Goal: Task Accomplishment & Management: Use online tool/utility

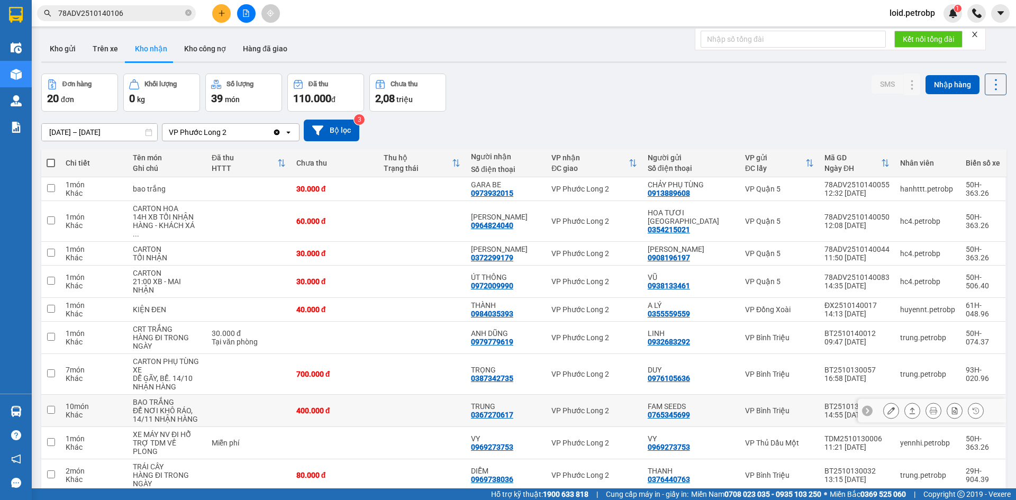
scroll to position [49, 0]
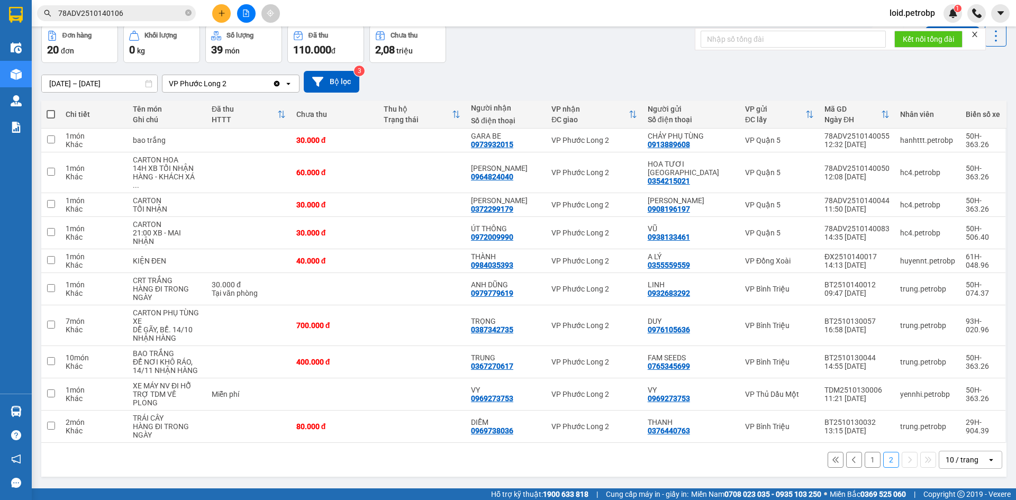
click at [865, 452] on button "1" at bounding box center [873, 460] width 16 height 16
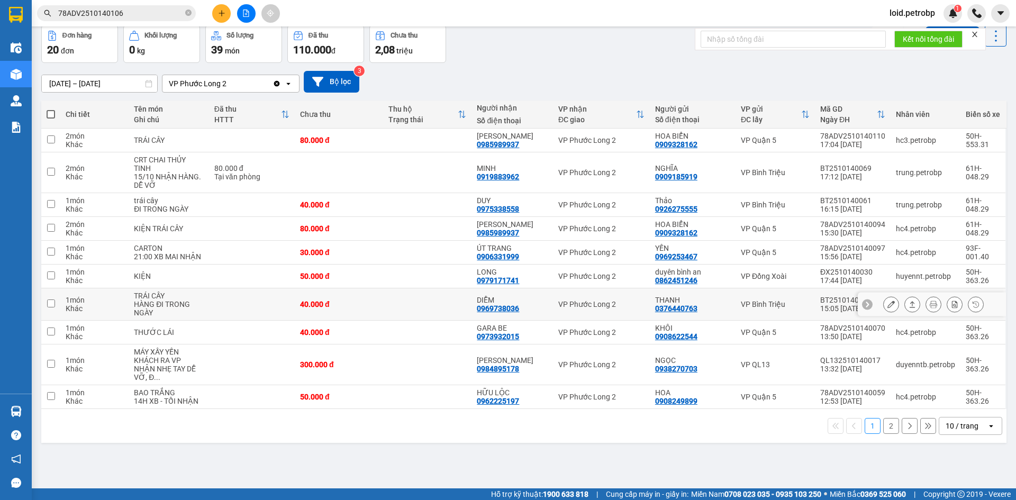
click at [498, 311] on div "0969738036" at bounding box center [498, 308] width 42 height 8
copy div "0969738036"
click at [887, 422] on button "2" at bounding box center [891, 426] width 16 height 16
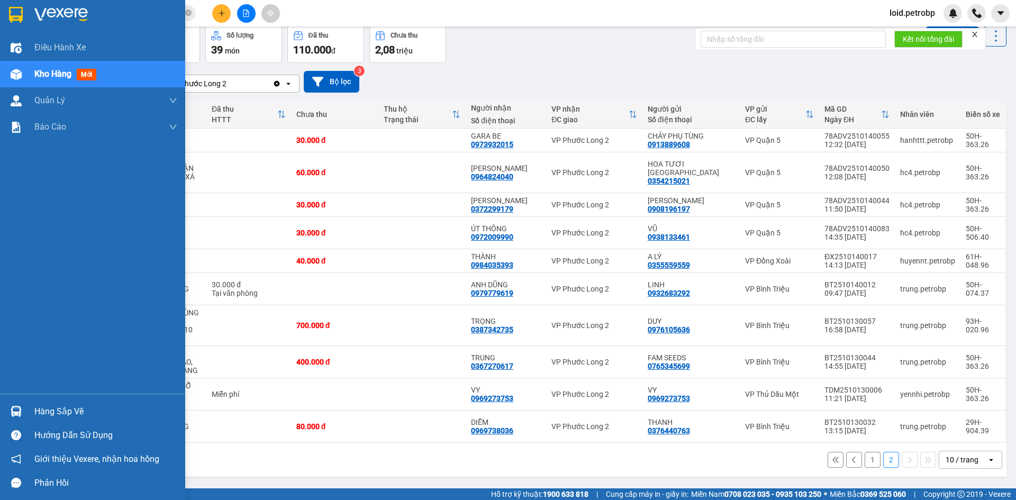
click at [44, 407] on div "Hàng sắp về" at bounding box center [105, 412] width 143 height 16
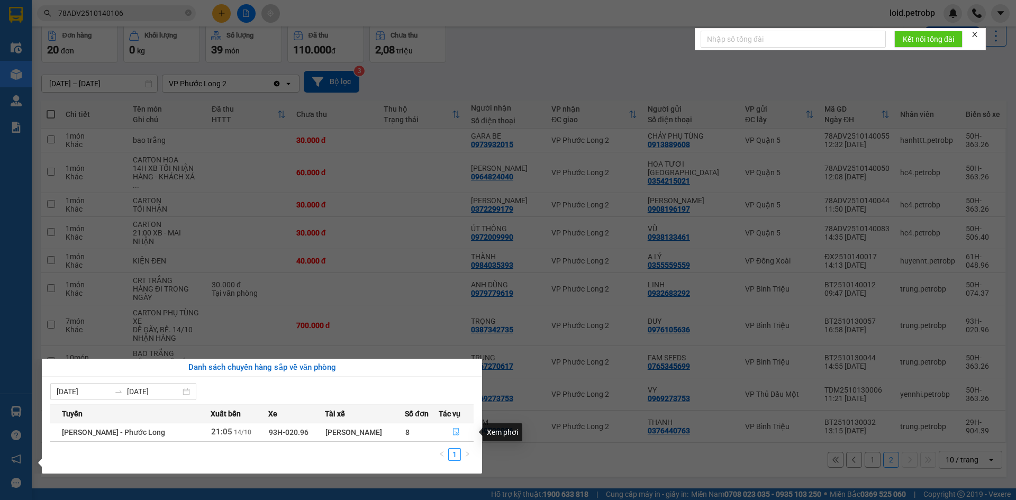
click at [453, 430] on icon "file-done" at bounding box center [456, 431] width 7 height 7
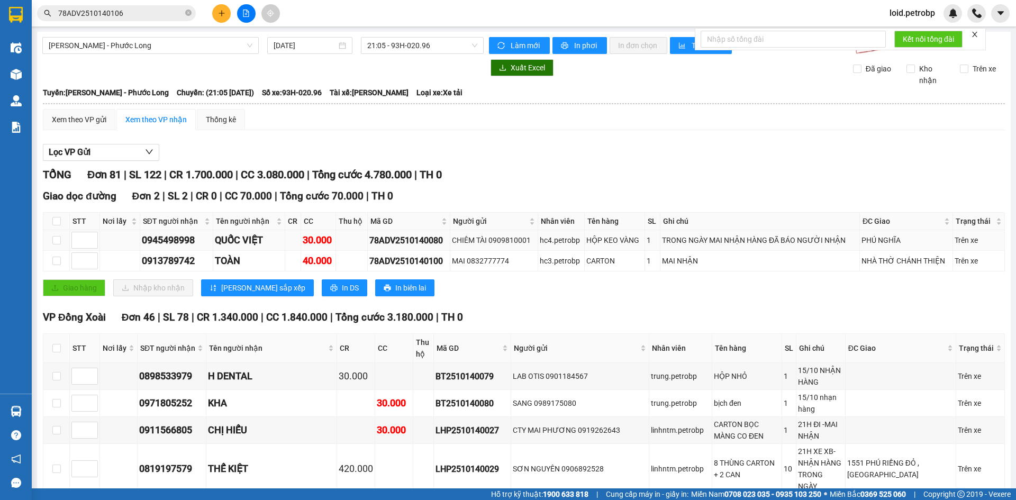
click at [399, 236] on div "78ADV2510140080" at bounding box center [408, 240] width 79 height 13
copy div "78ADV2510140080"
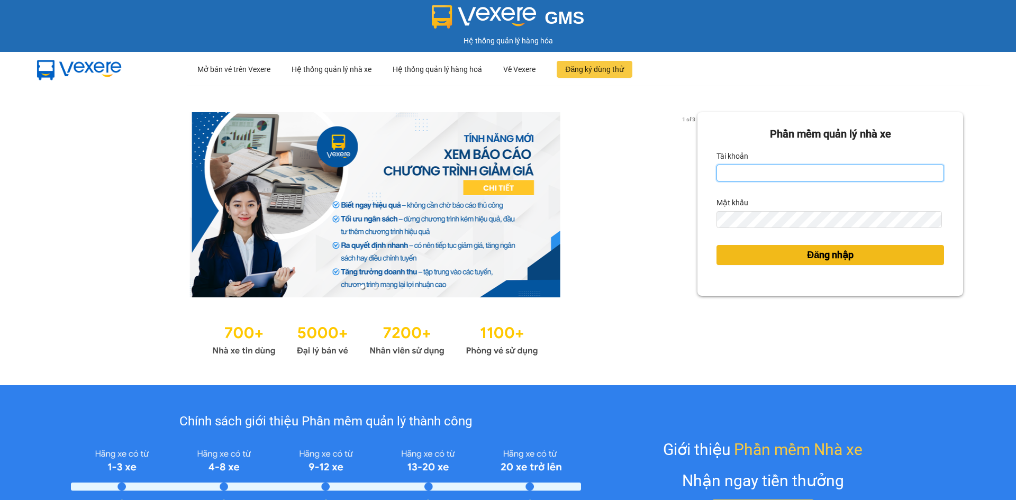
type input "loid.petrobp"
click at [813, 256] on span "Đăng nhập" at bounding box center [830, 255] width 47 height 15
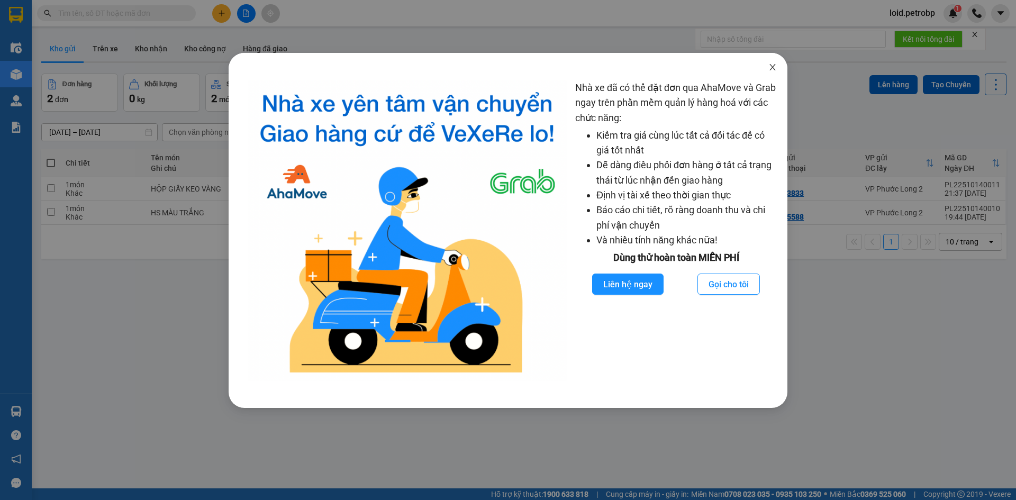
click at [773, 69] on icon "close" at bounding box center [772, 67] width 8 height 8
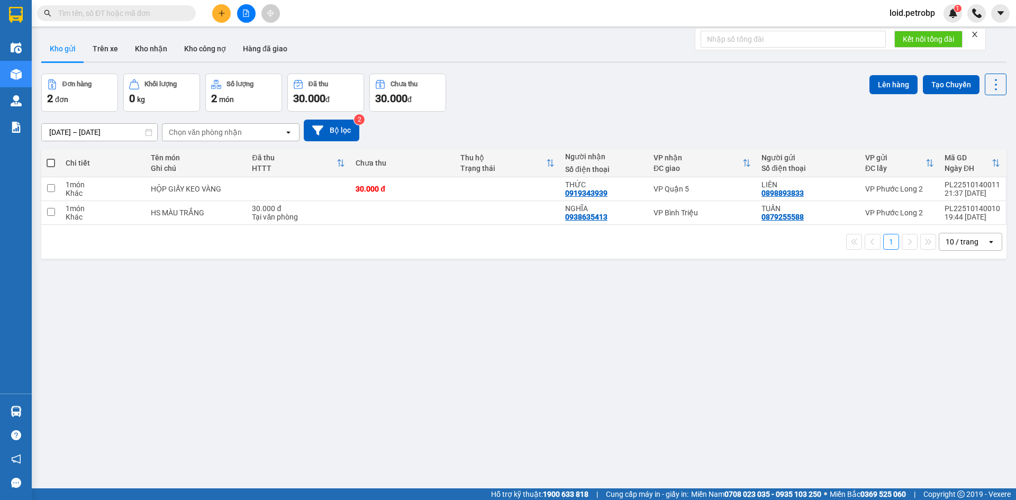
click at [145, 14] on input "text" at bounding box center [120, 13] width 125 height 12
paste input "78ADV2510140080"
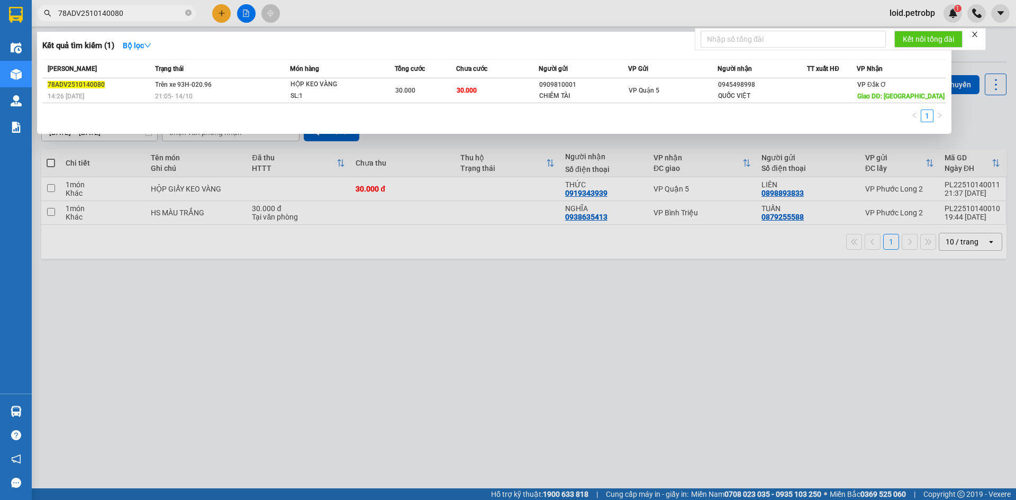
type input "78ADV2510140080"
click at [525, 359] on div at bounding box center [508, 250] width 1016 height 500
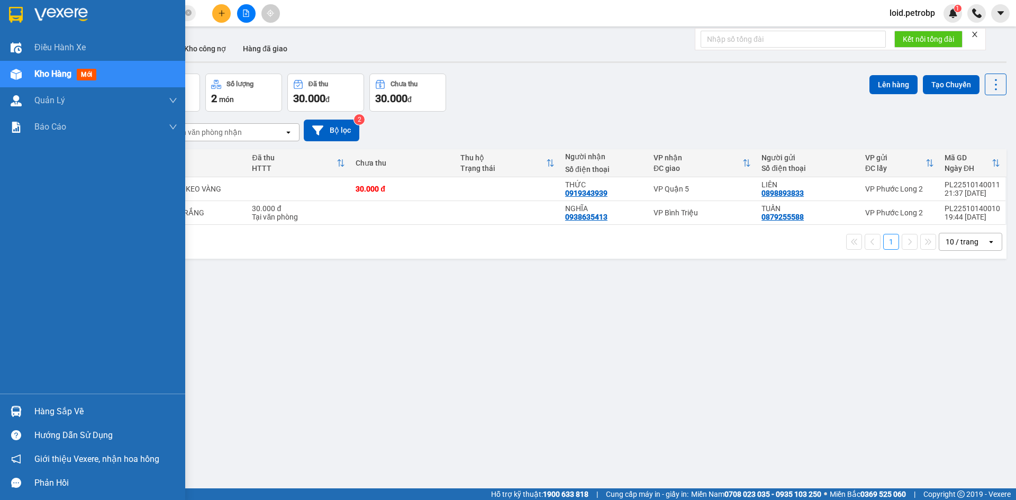
click at [47, 415] on div "Hàng sắp về" at bounding box center [105, 412] width 143 height 16
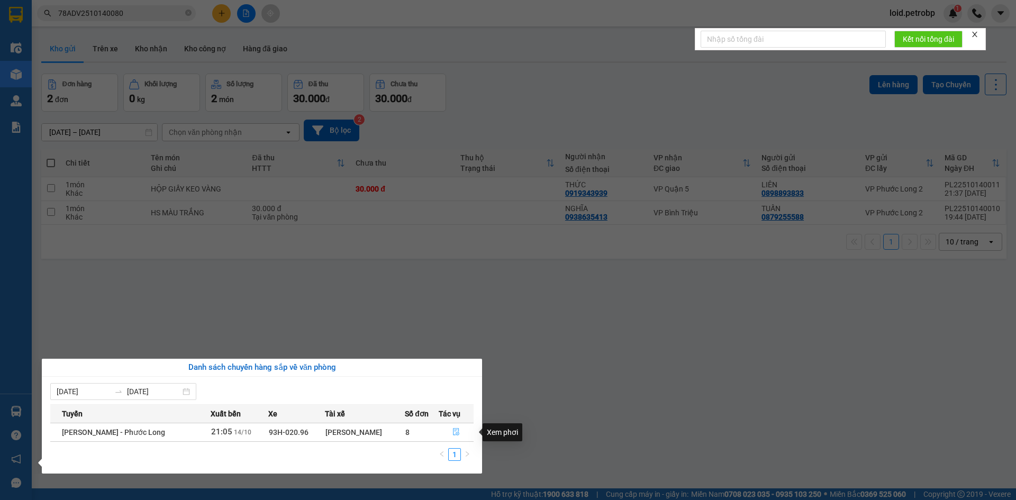
click at [461, 431] on button "button" at bounding box center [456, 432] width 34 height 17
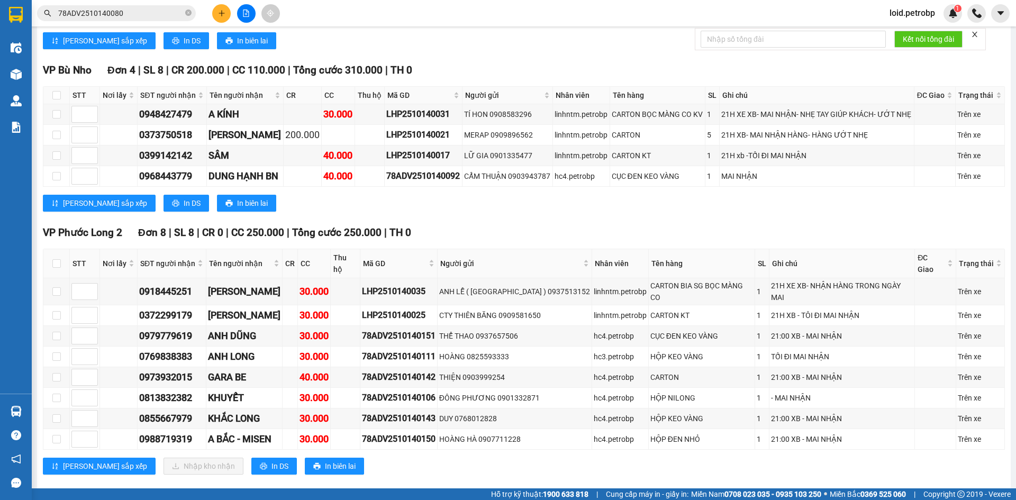
scroll to position [1799, 0]
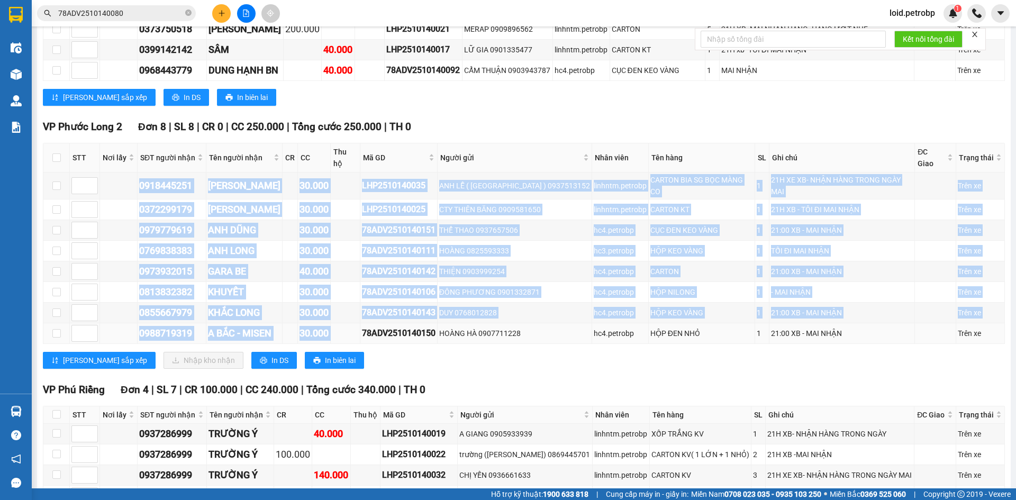
drag, startPoint x: 140, startPoint y: 75, endPoint x: 354, endPoint y: 224, distance: 260.0
click at [354, 224] on tbody "0918445251 ANH CƯỜNG 30.000 LHP2510140035 ANH LỄ ( [GEOGRAPHIC_DATA] ) 09375131…" at bounding box center [524, 258] width 962 height 171
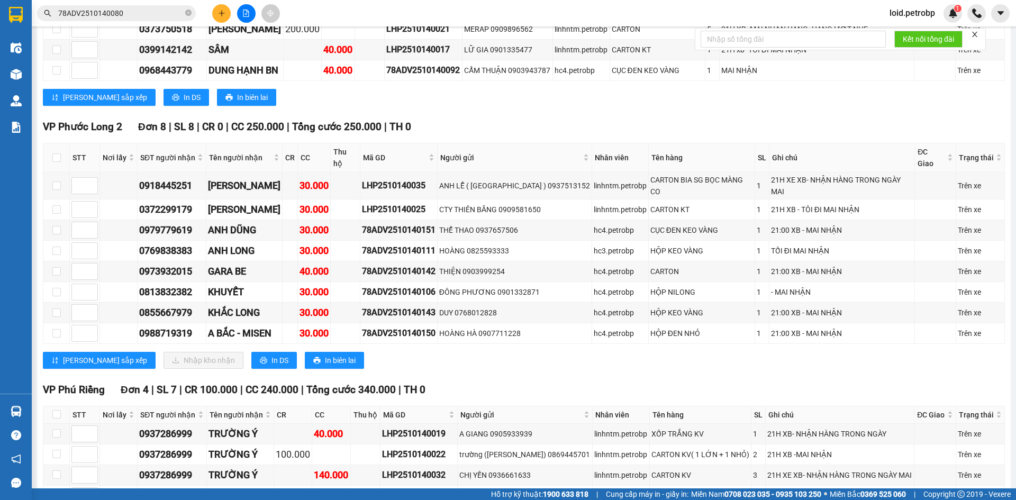
click at [379, 352] on div "[PERSON_NAME] sắp xếp Nhập kho nhận In DS In biên lai" at bounding box center [524, 360] width 962 height 17
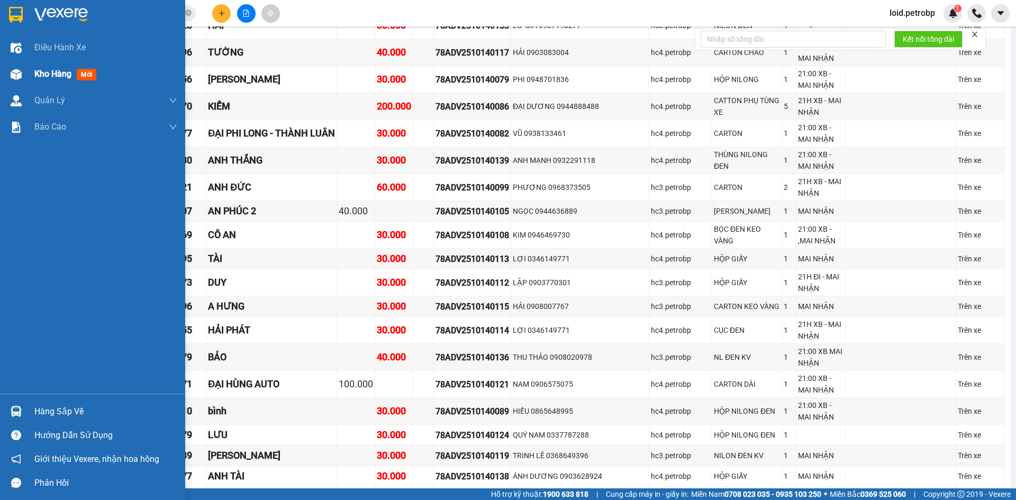
click at [50, 77] on span "Kho hàng" at bounding box center [52, 74] width 37 height 10
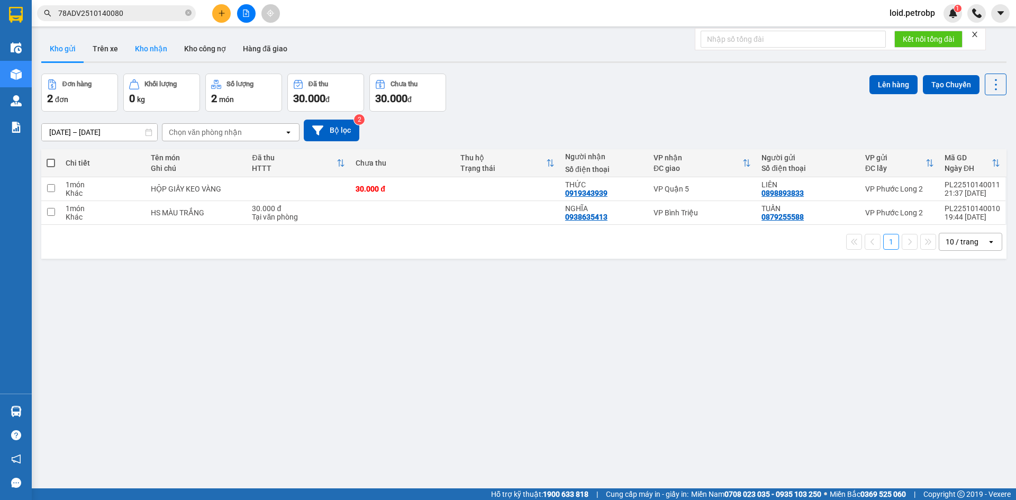
click at [151, 42] on button "Kho nhận" at bounding box center [150, 48] width 49 height 25
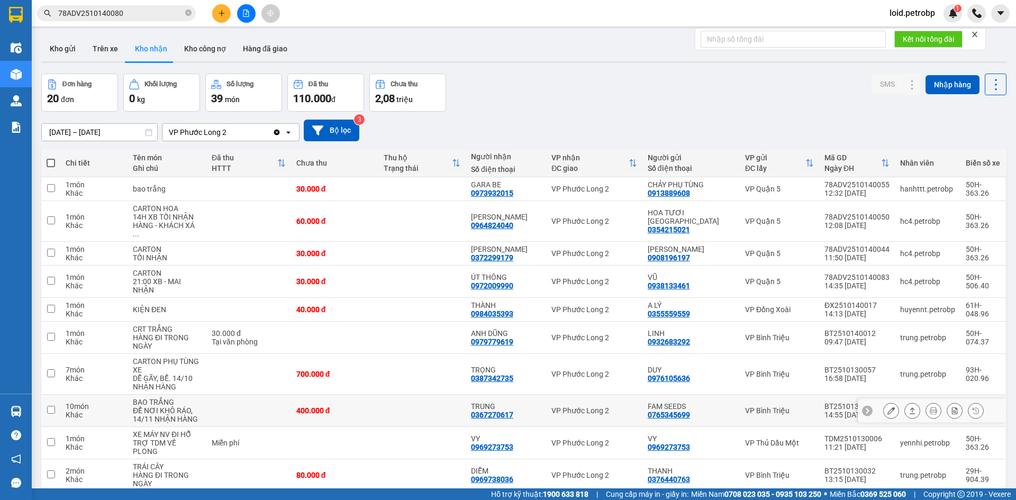
scroll to position [49, 0]
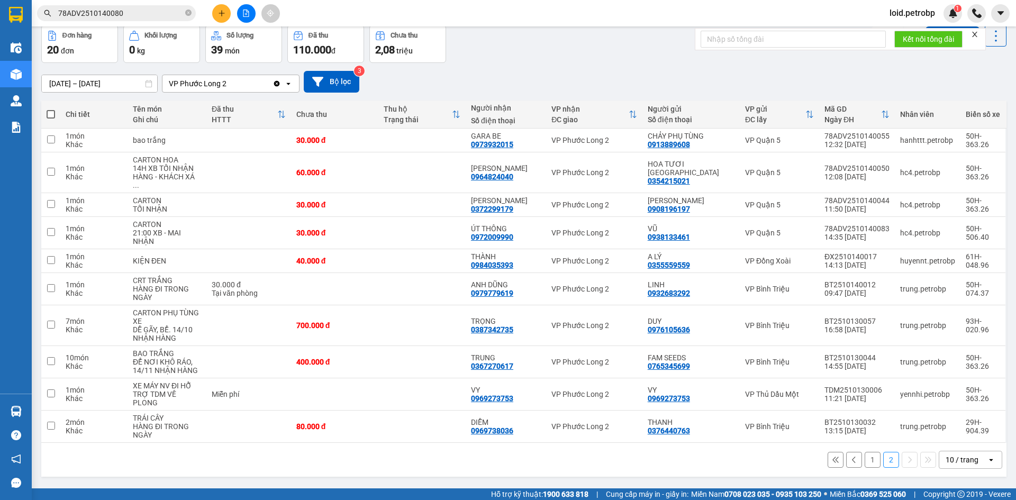
click at [870, 452] on button "1" at bounding box center [873, 460] width 16 height 16
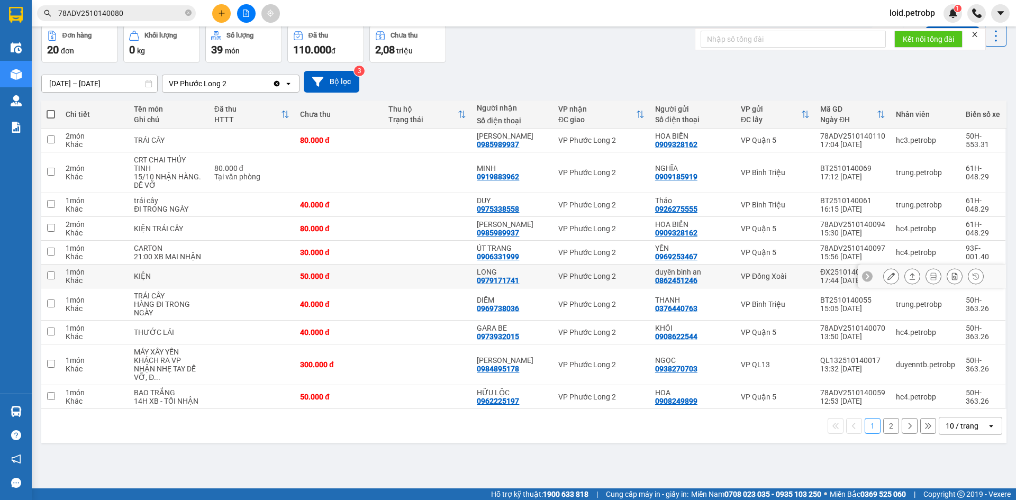
scroll to position [0, 0]
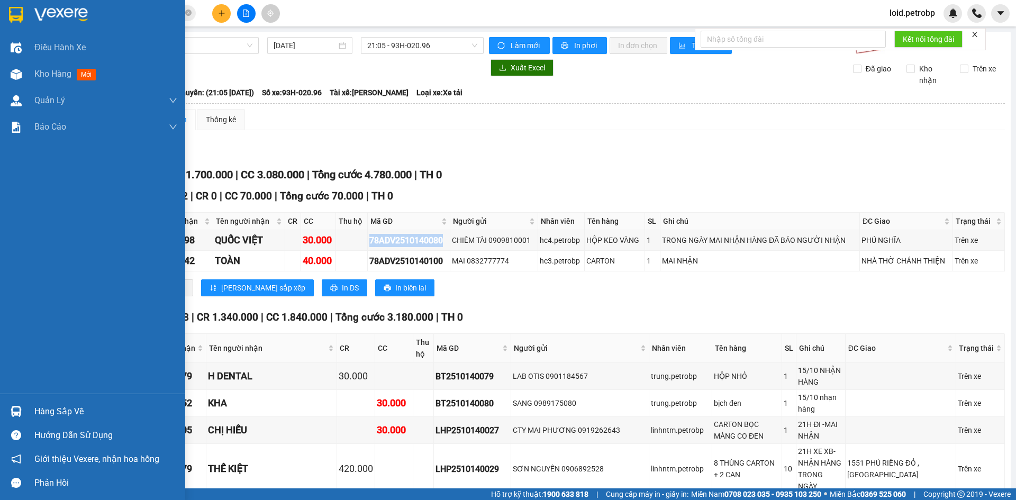
click at [35, 409] on div "Hàng sắp về" at bounding box center [105, 412] width 143 height 16
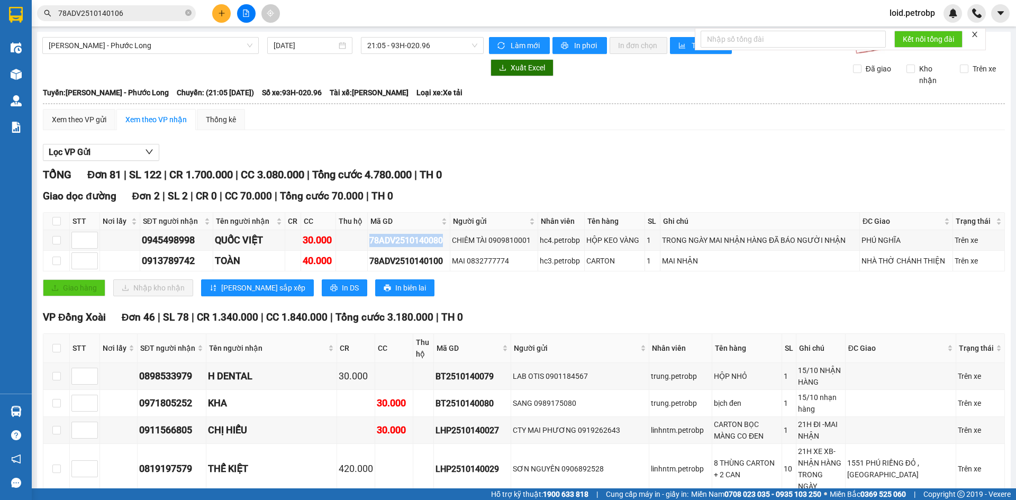
click at [589, 295] on section "Kết quả tìm kiếm ( 1 ) Bộ lọc Mã ĐH Trạng thái Món hàng Tổng cước Chưa cước Ngư…" at bounding box center [508, 250] width 1016 height 500
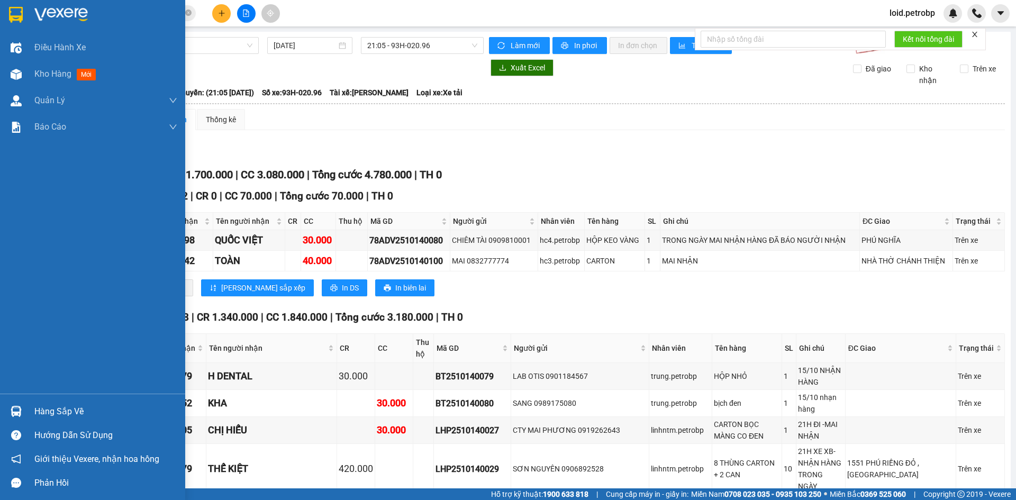
click at [43, 409] on div "Hàng sắp về" at bounding box center [105, 412] width 143 height 16
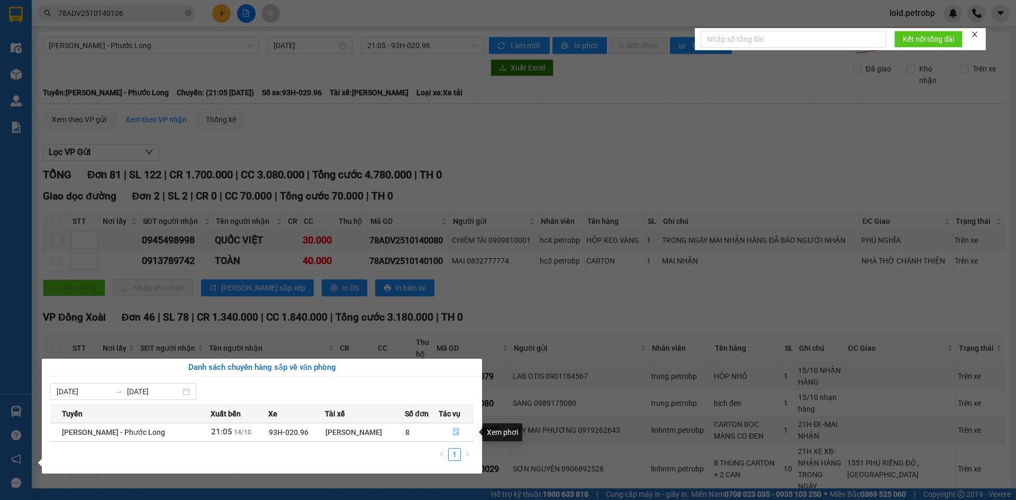
click at [457, 435] on icon "file-done" at bounding box center [456, 432] width 6 height 7
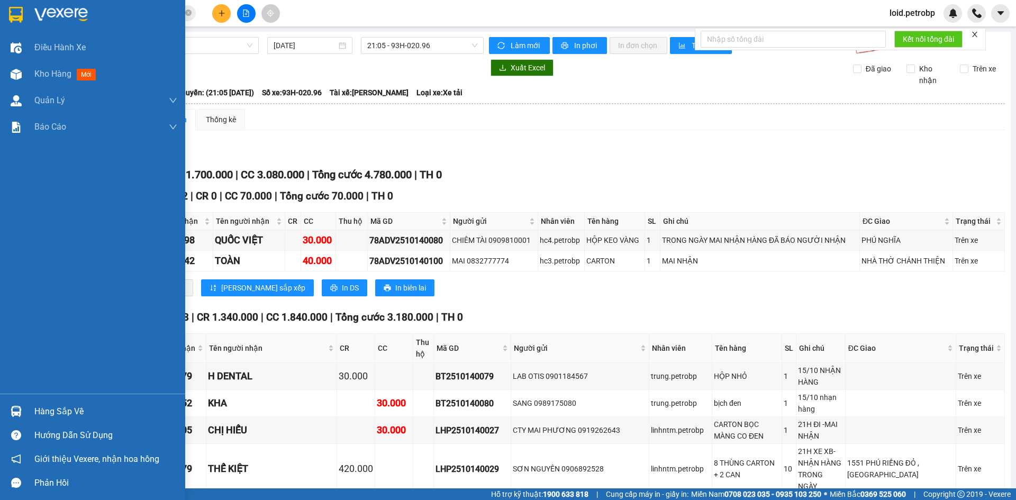
click at [40, 408] on div "Hàng sắp về" at bounding box center [105, 412] width 143 height 16
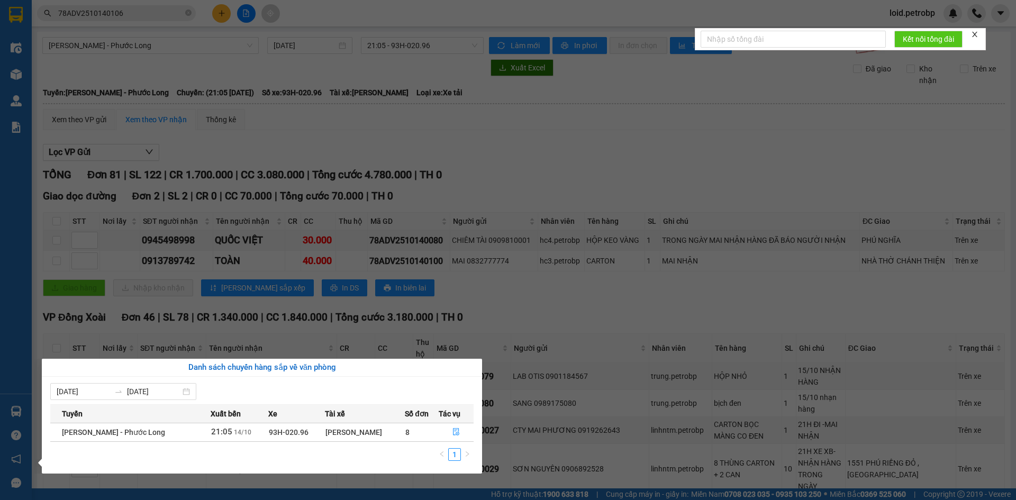
click at [586, 324] on section "Kết quả tìm kiếm ( 1 ) Bộ lọc Mã ĐH Trạng thái Món hàng Tổng cước Chưa cước Ngư…" at bounding box center [508, 250] width 1016 height 500
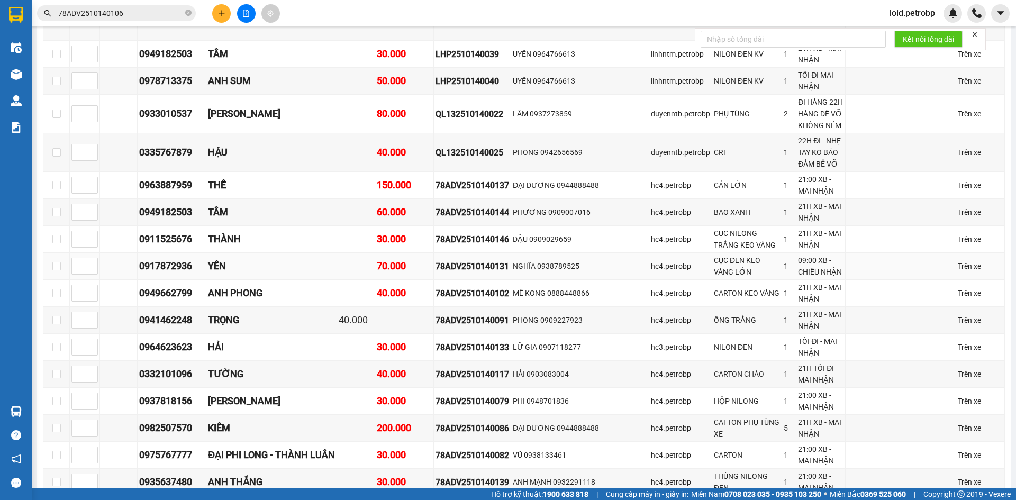
scroll to position [737, 0]
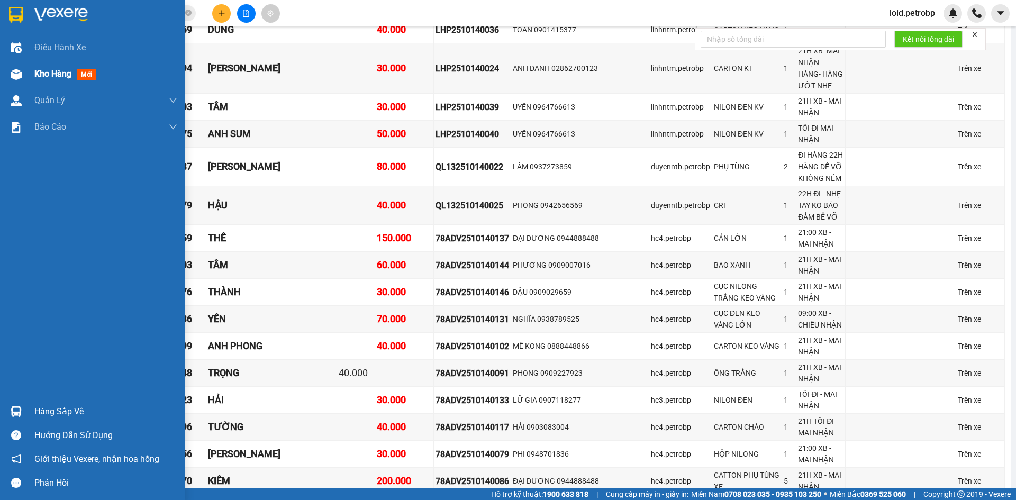
click at [46, 69] on span "Kho hàng" at bounding box center [52, 74] width 37 height 10
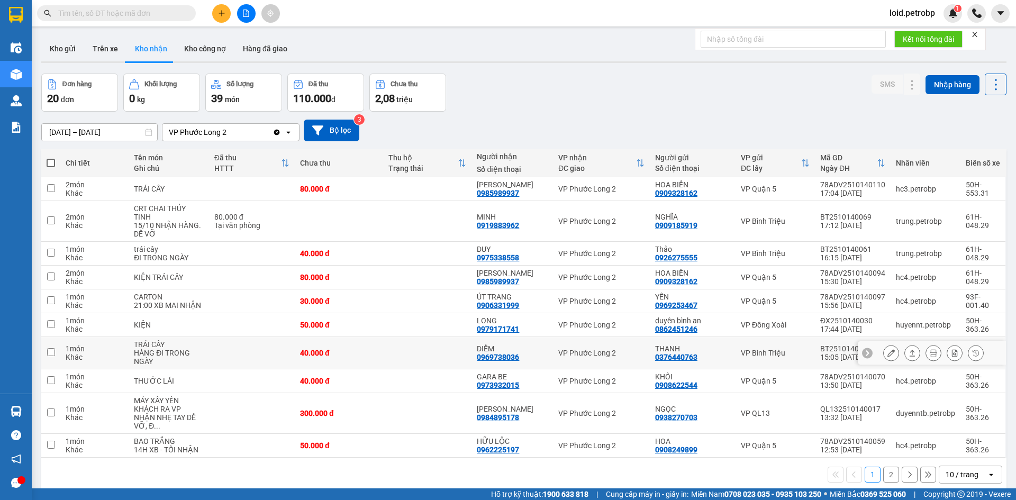
scroll to position [49, 0]
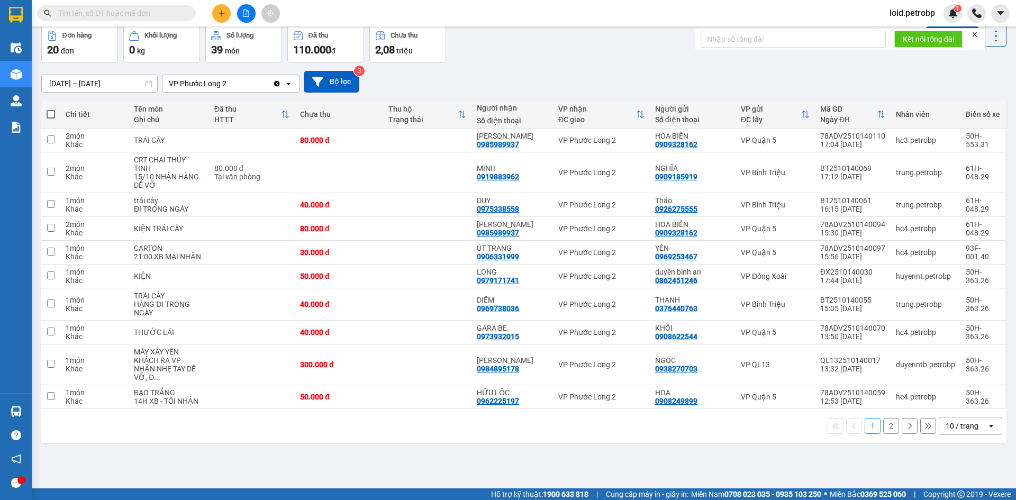
click at [883, 420] on button "2" at bounding box center [891, 426] width 16 height 16
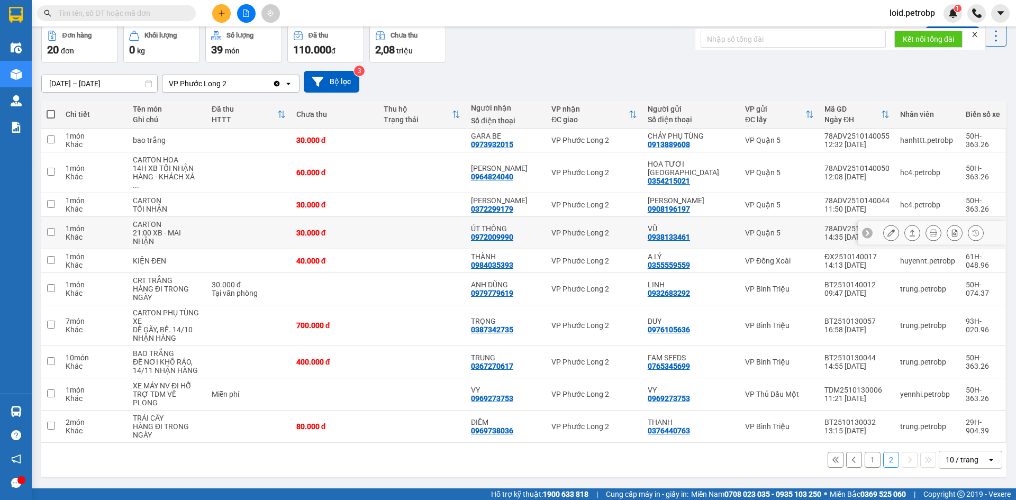
scroll to position [0, 0]
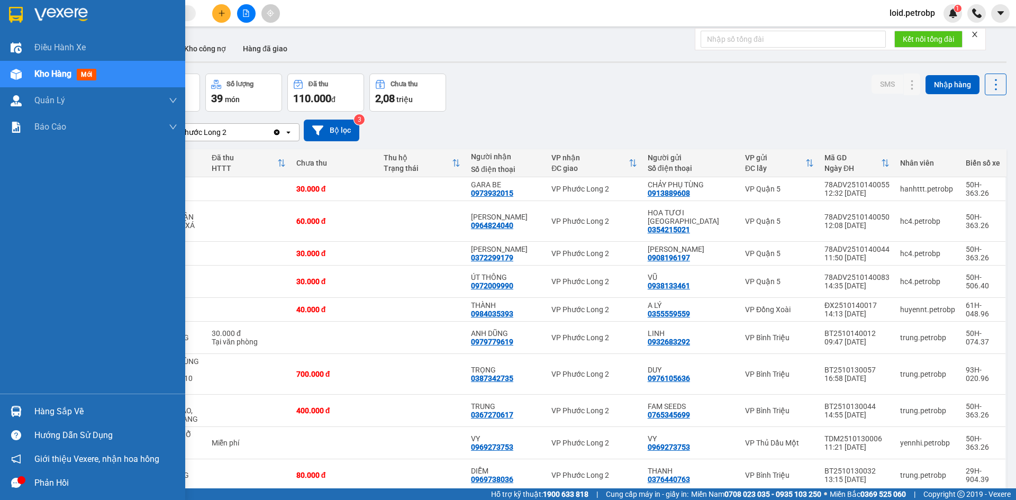
click at [57, 406] on div "Hàng sắp về" at bounding box center [105, 412] width 143 height 16
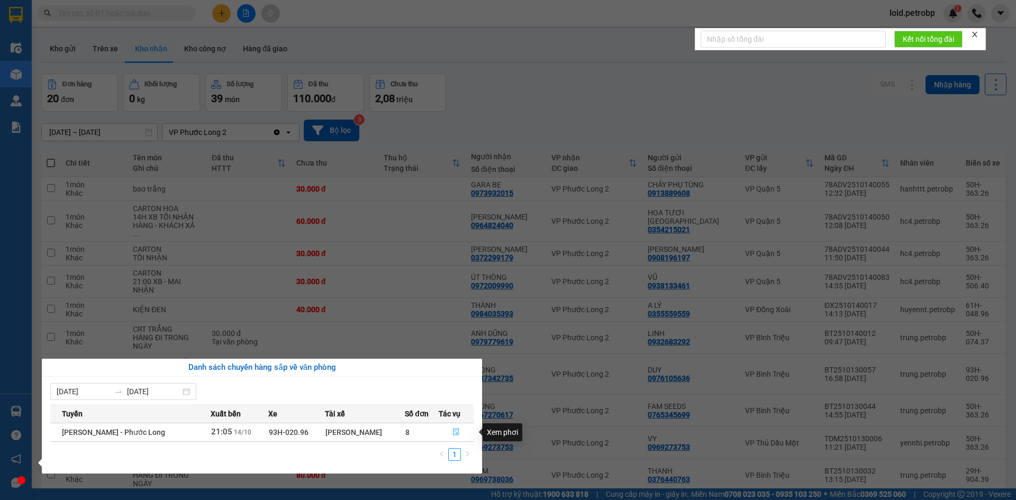
click at [454, 432] on icon "file-done" at bounding box center [456, 431] width 7 height 7
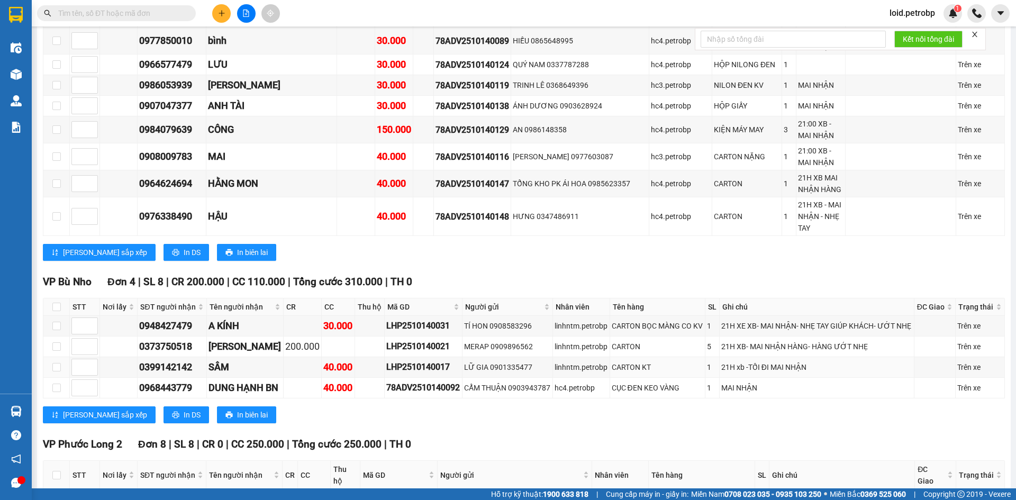
scroll to position [1694, 0]
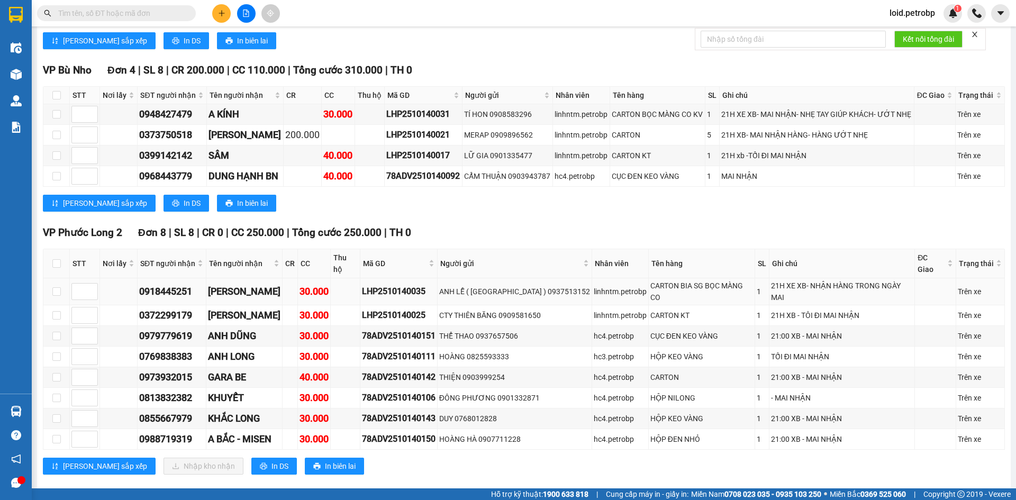
click at [174, 278] on td "0918445251" at bounding box center [172, 291] width 69 height 27
click at [174, 284] on div "0918445251" at bounding box center [171, 291] width 65 height 15
copy div "0918445251"
click at [182, 308] on div "0372299179" at bounding box center [171, 315] width 65 height 15
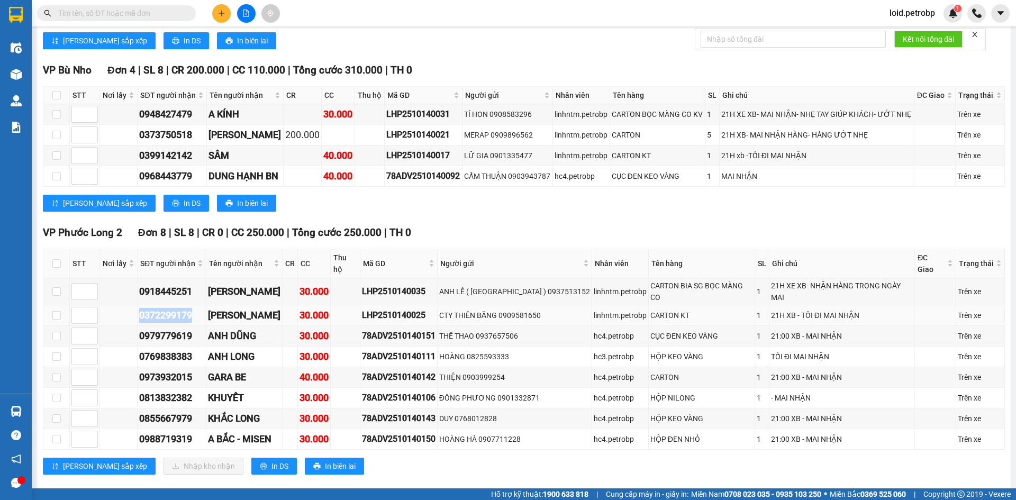
click at [182, 308] on div "0372299179" at bounding box center [171, 315] width 65 height 15
copy div "0372299179"
click at [177, 329] on div "0979779619" at bounding box center [171, 336] width 65 height 15
copy div "0979779619"
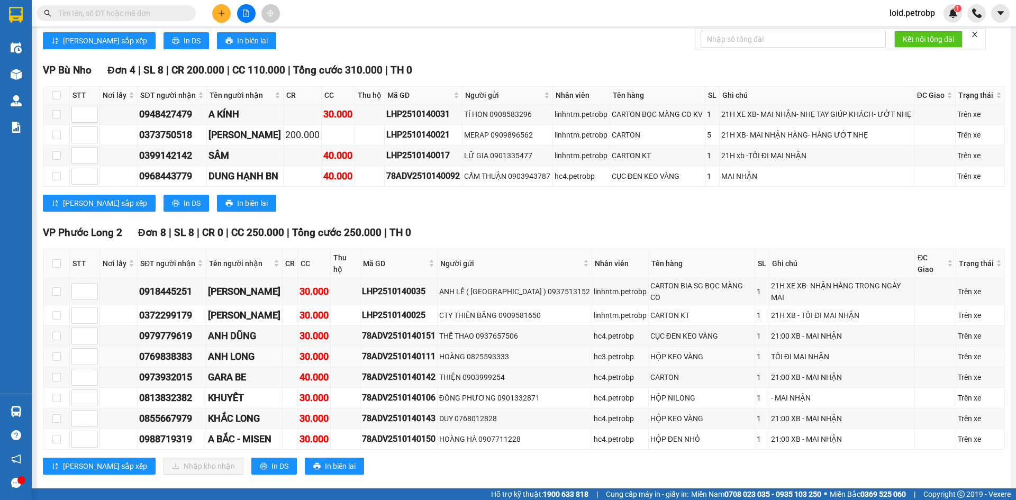
click at [162, 349] on div "0769838383" at bounding box center [171, 356] width 65 height 15
copy div "0769838383"
click at [174, 370] on div "0973932015" at bounding box center [171, 377] width 65 height 15
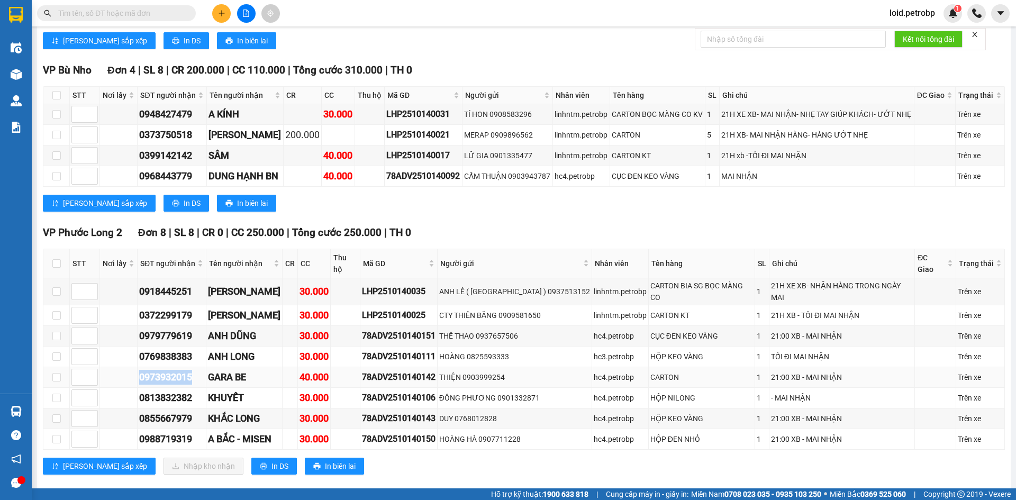
copy div "0973932015"
click at [169, 391] on div "0813832382" at bounding box center [171, 398] width 65 height 15
copy div "0813832382"
click at [176, 411] on div "0855667979" at bounding box center [171, 418] width 65 height 15
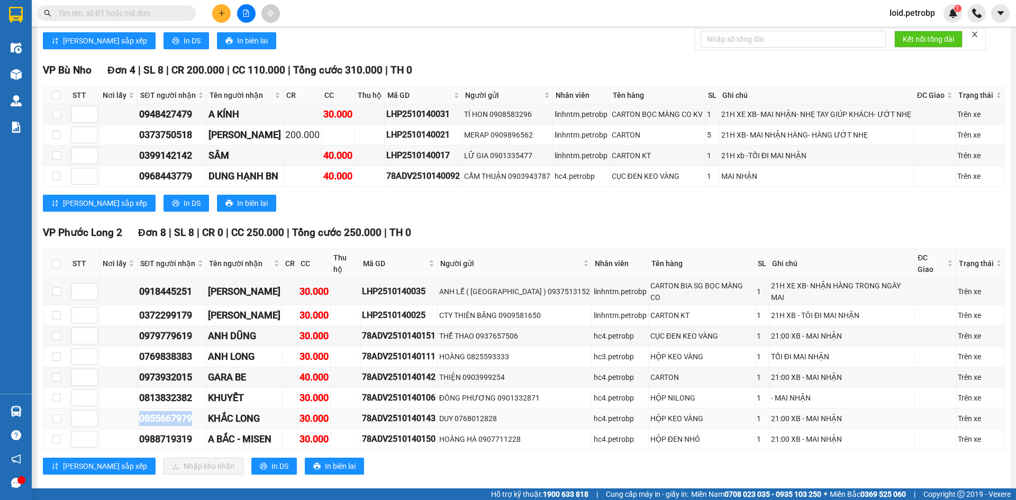
click at [176, 411] on div "0855667979" at bounding box center [171, 418] width 65 height 15
copy div "0855667979"
click at [178, 432] on div "0988719319" at bounding box center [171, 439] width 65 height 15
copy div "0988719319"
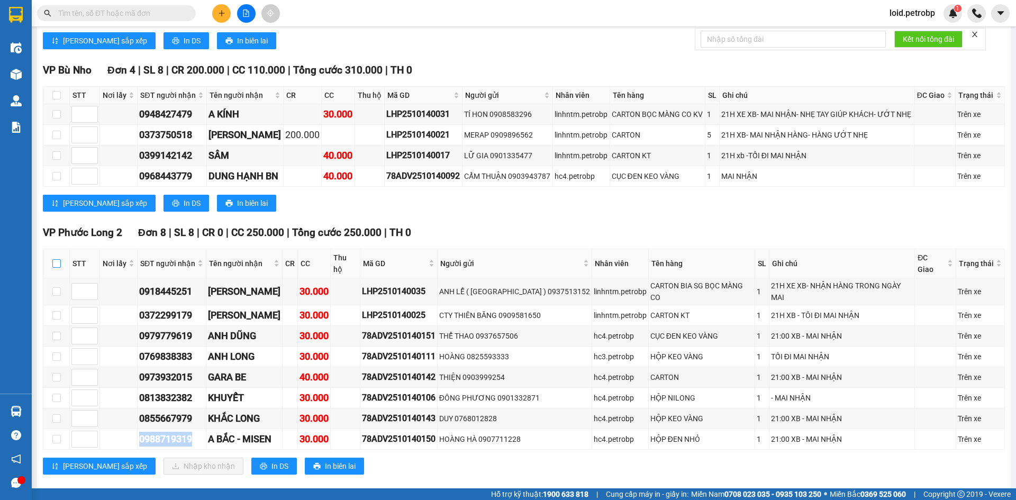
click at [52, 259] on input "checkbox" at bounding box center [56, 263] width 8 height 8
checkbox input "true"
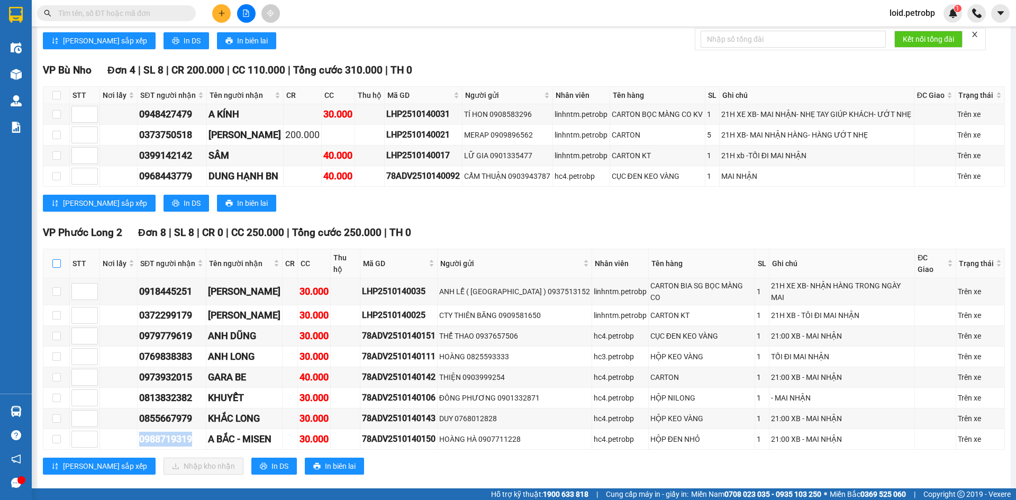
checkbox input "true"
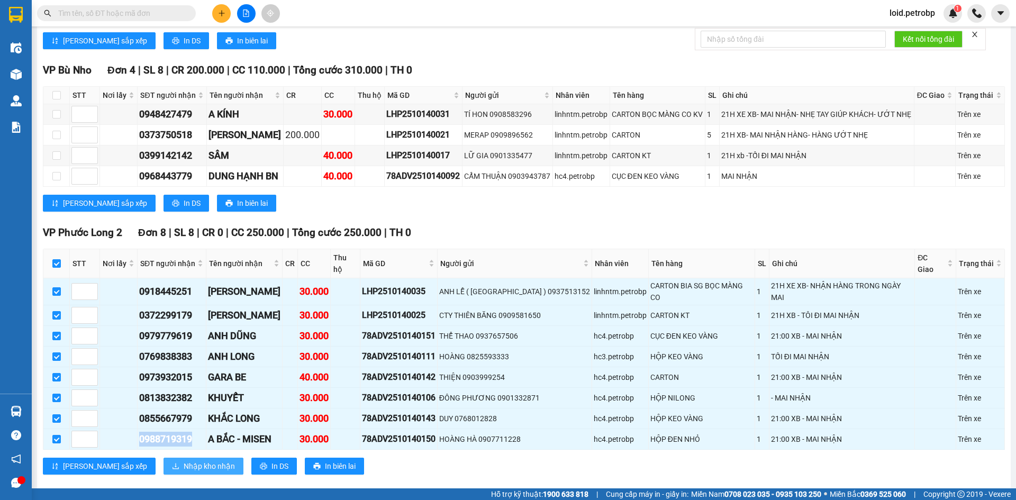
click at [184, 460] on span "Nhập kho nhận" at bounding box center [209, 466] width 51 height 12
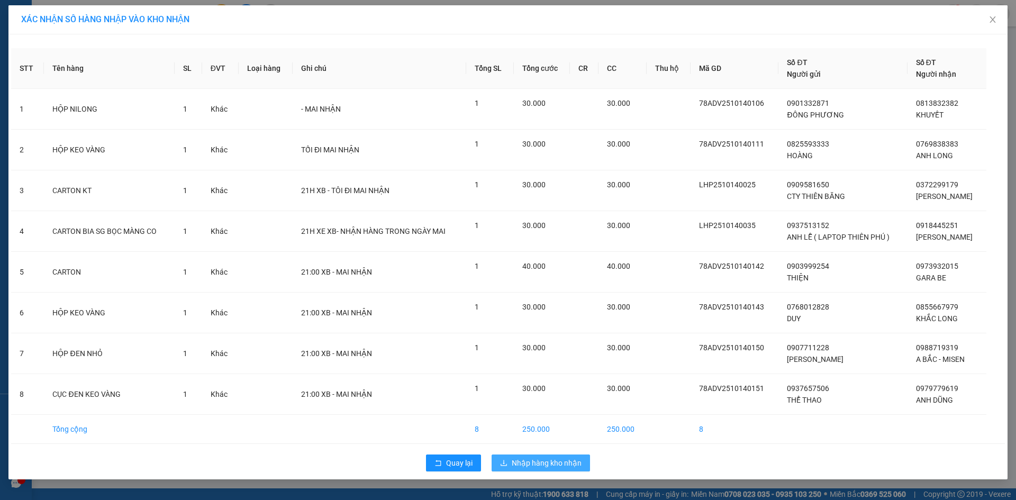
click at [541, 463] on span "Nhập hàng kho nhận" at bounding box center [547, 463] width 70 height 12
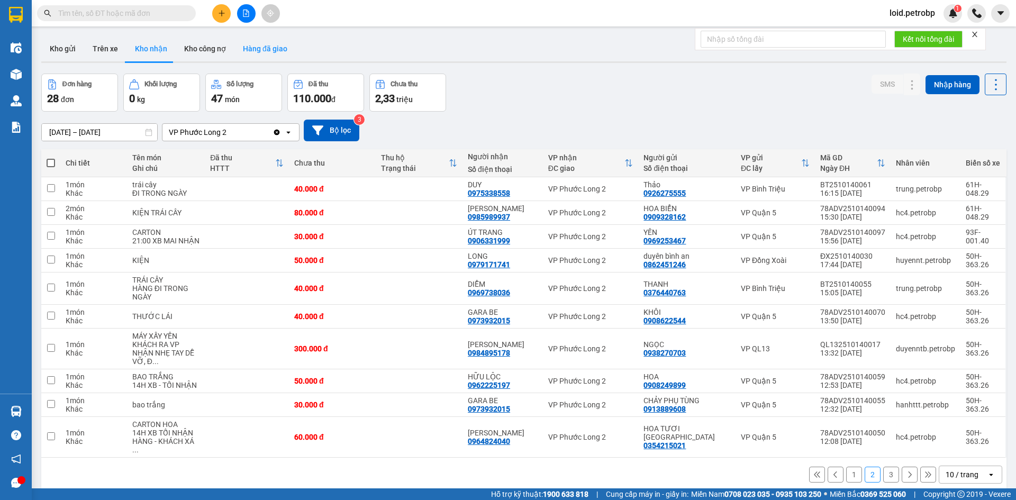
click at [267, 51] on button "Hàng đã giao" at bounding box center [264, 48] width 61 height 25
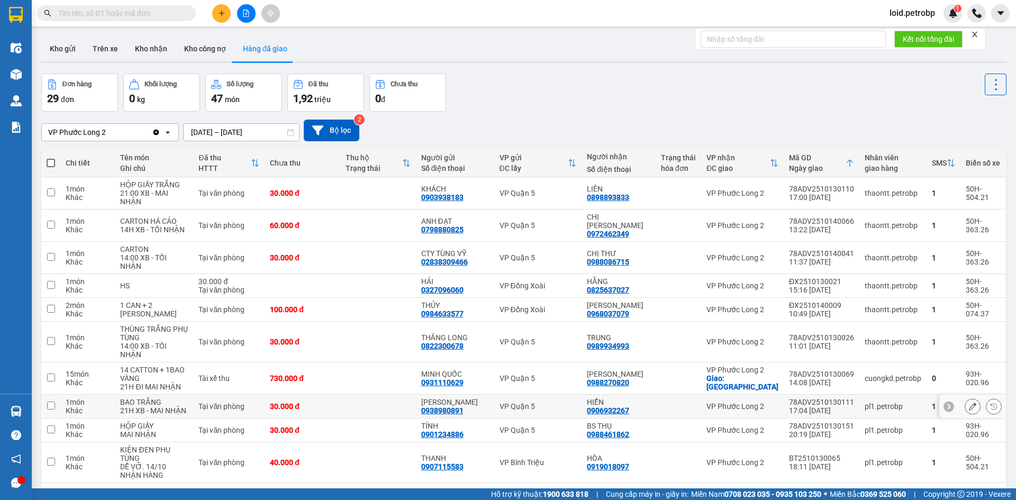
scroll to position [64, 0]
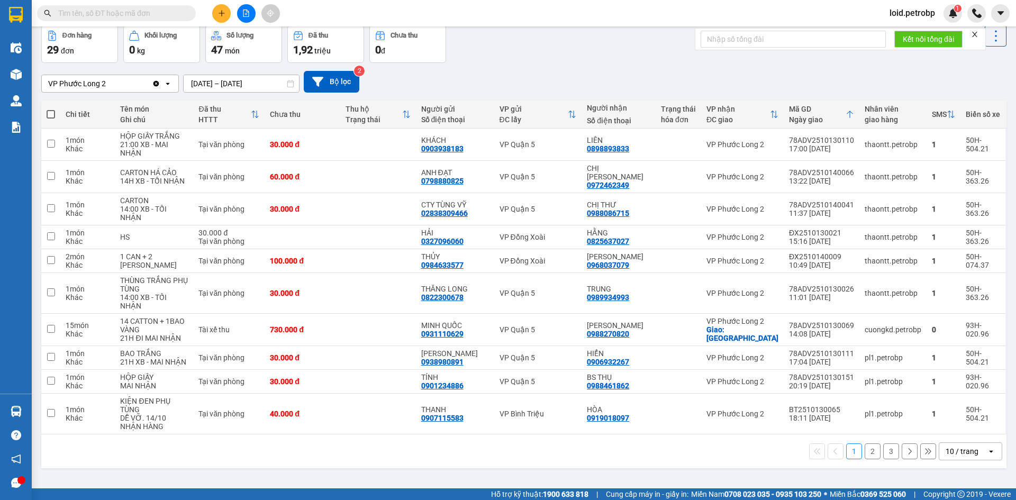
click at [865, 459] on button "2" at bounding box center [873, 452] width 16 height 16
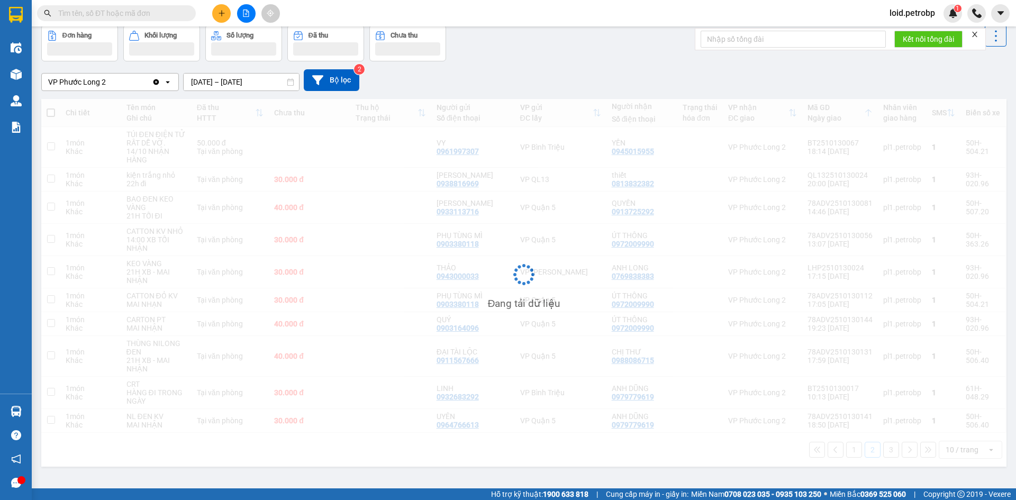
scroll to position [49, 0]
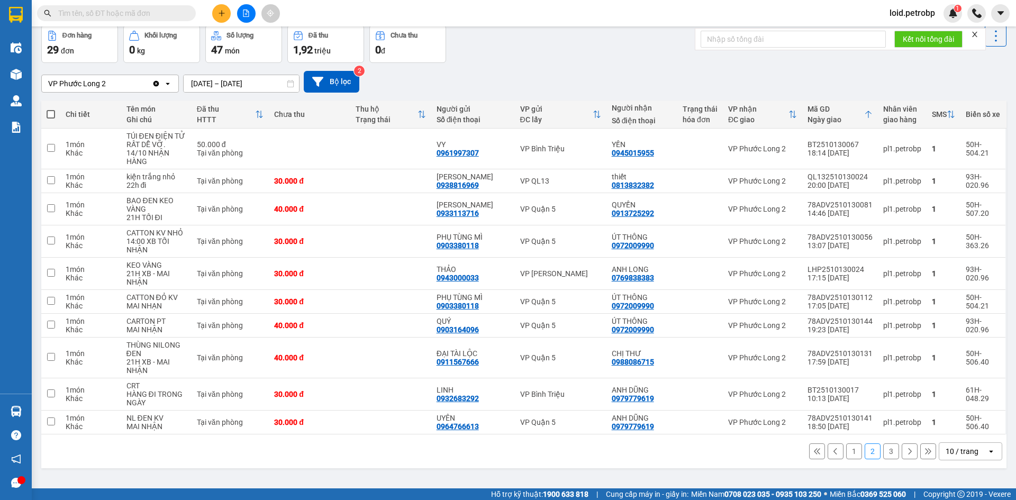
click at [850, 444] on button "1" at bounding box center [854, 452] width 16 height 16
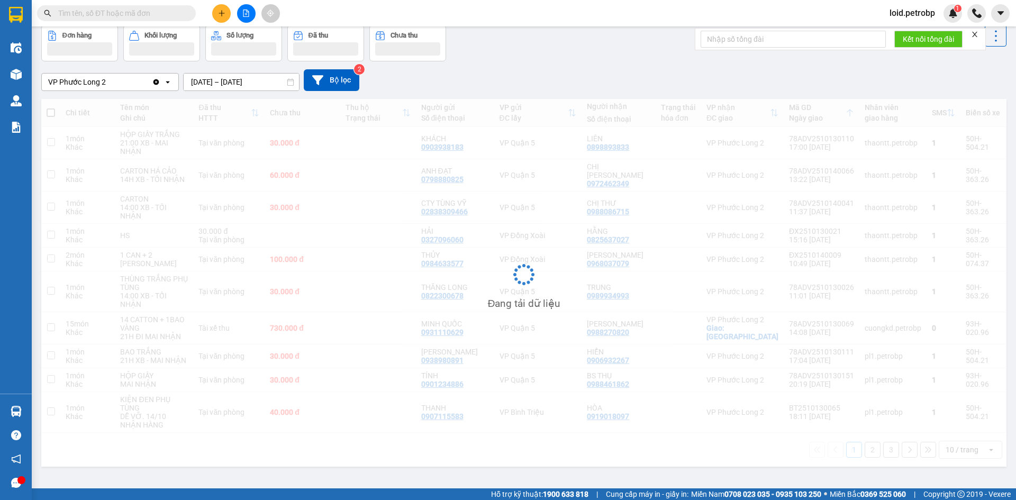
scroll to position [0, 0]
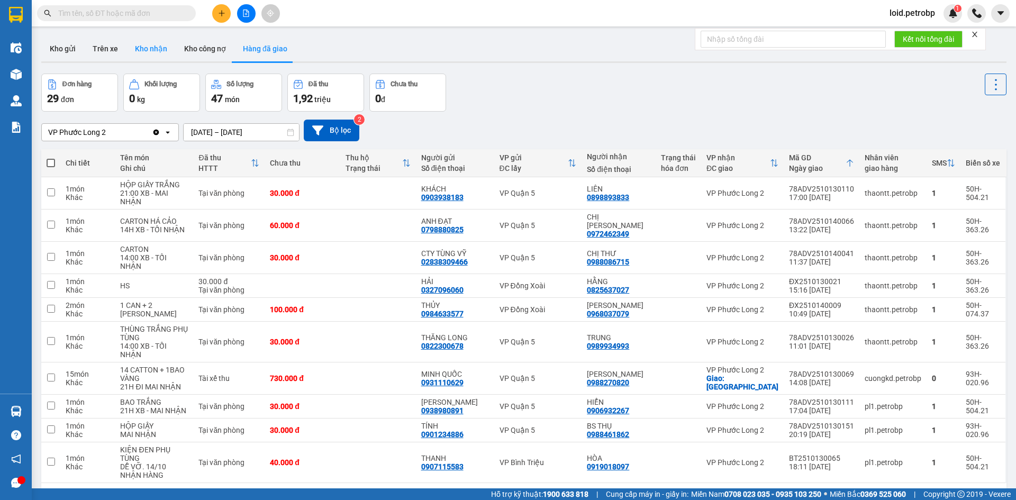
click at [150, 51] on button "Kho nhận" at bounding box center [150, 48] width 49 height 25
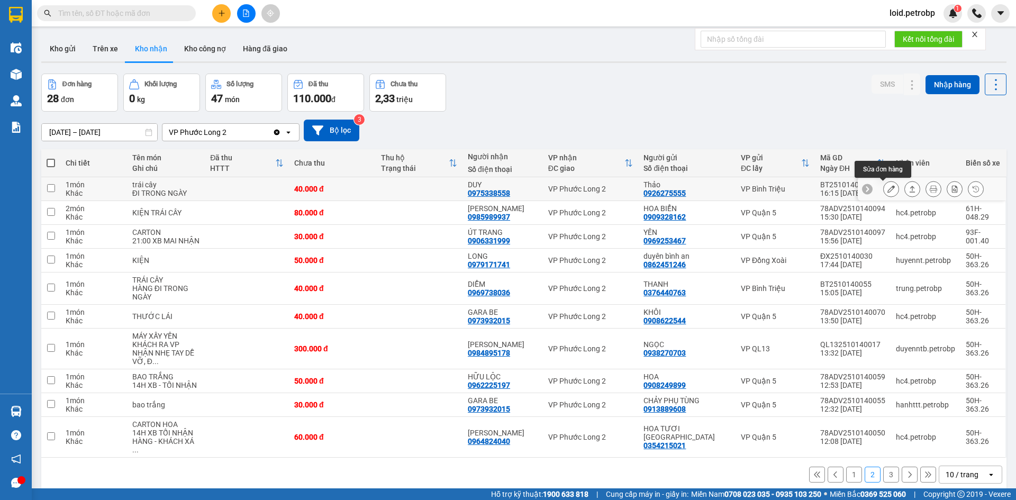
click at [888, 191] on icon at bounding box center [891, 188] width 7 height 7
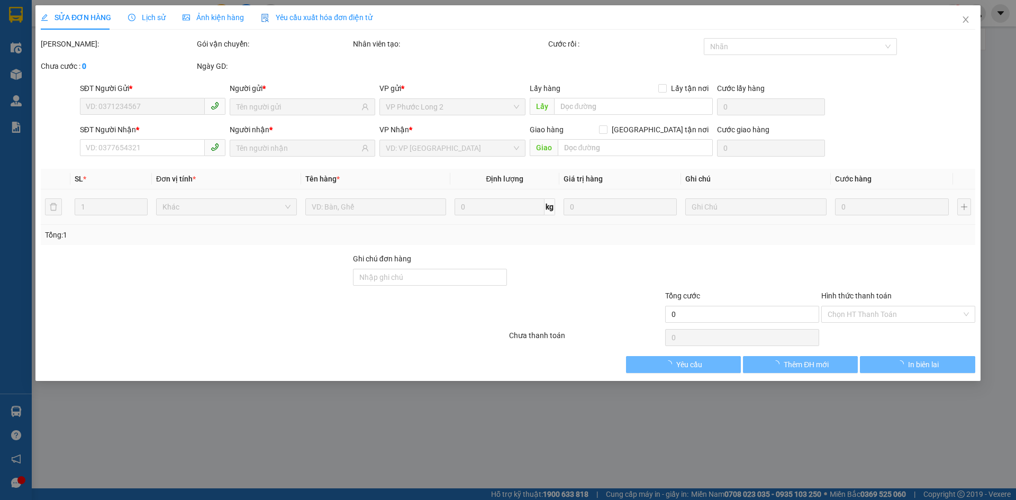
type input "0926275555"
type input "Thảo"
type input "0975338558"
type input "DUY"
type input "40.000"
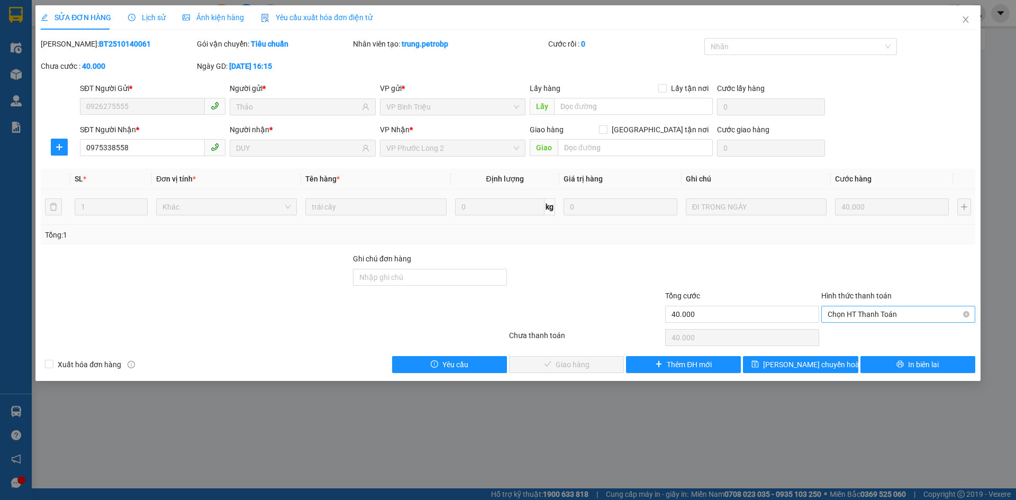
click at [874, 314] on span "Chọn HT Thanh Toán" at bounding box center [898, 314] width 141 height 16
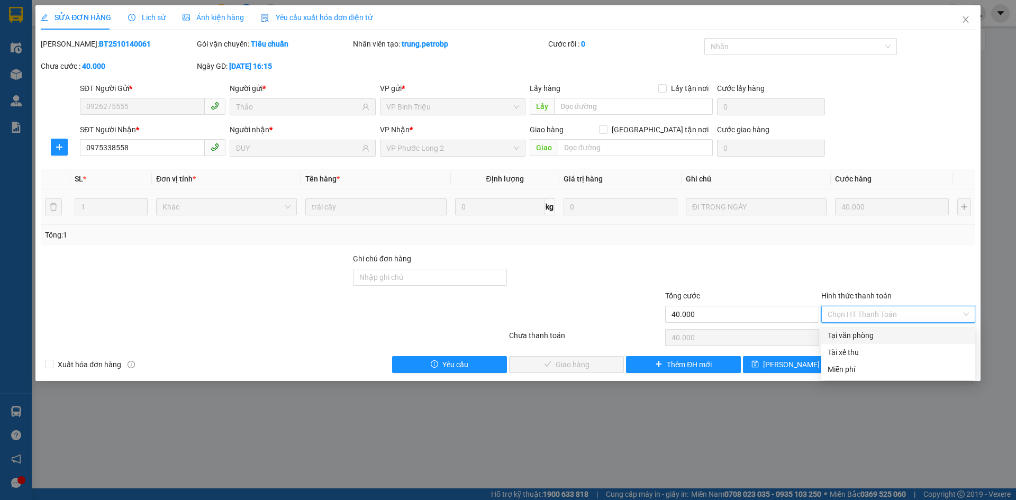
click at [857, 337] on div "Tại văn phòng" at bounding box center [898, 336] width 141 height 12
type input "0"
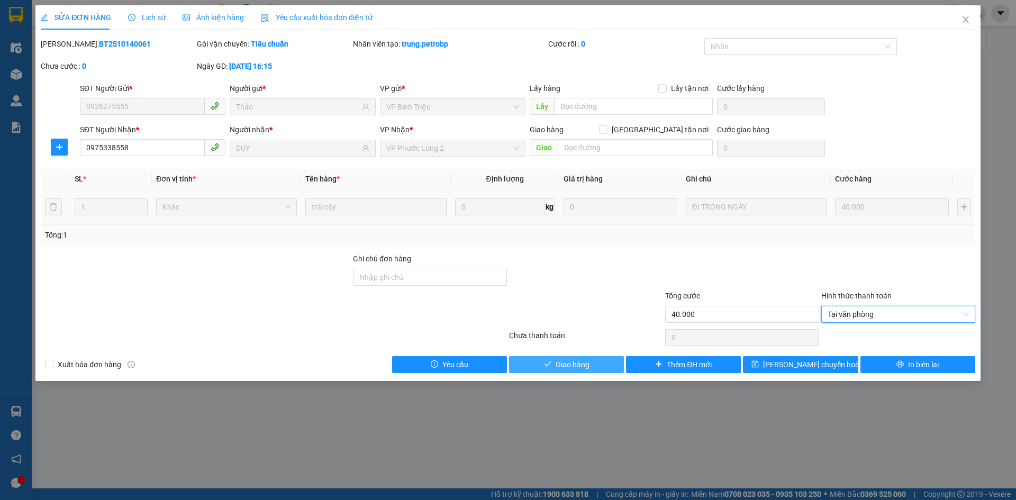
click at [600, 366] on button "Giao hàng" at bounding box center [566, 364] width 115 height 17
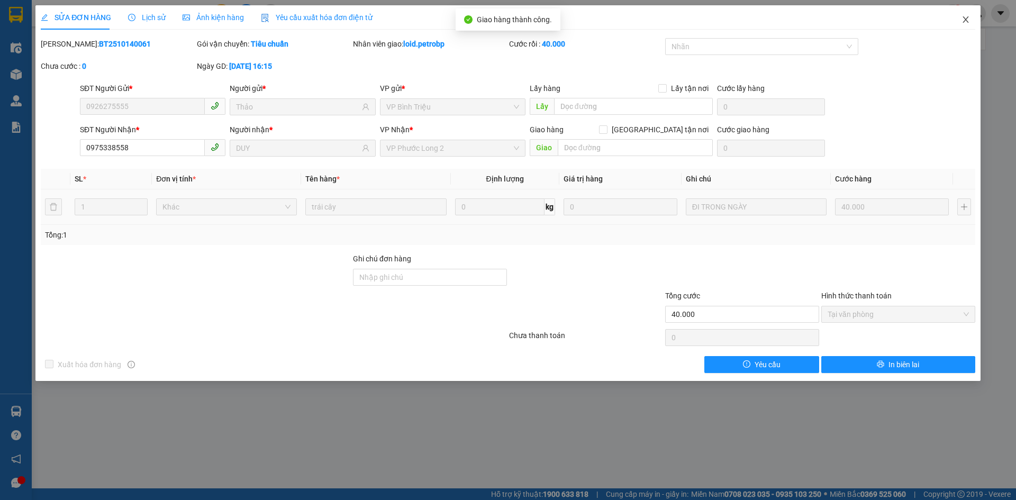
click at [965, 20] on icon "close" at bounding box center [966, 19] width 6 height 6
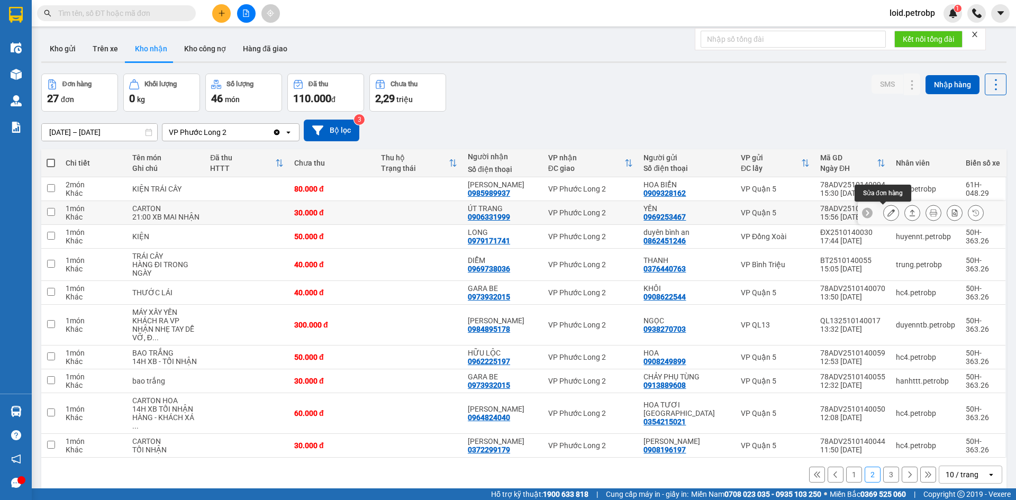
click at [888, 216] on icon at bounding box center [891, 212] width 7 height 7
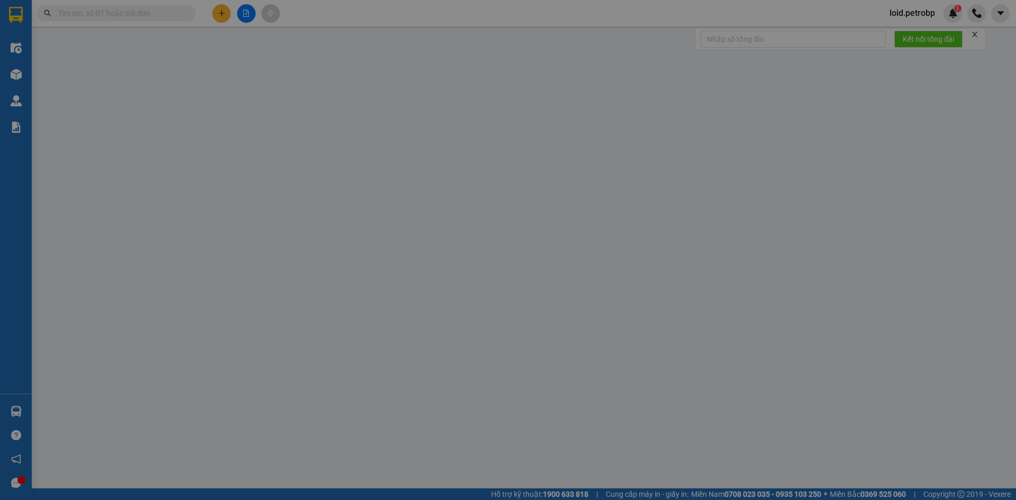
type input "0969253467"
type input "YẾN"
type input "0906331999"
type input "ÚT TRANG"
type input "30.000"
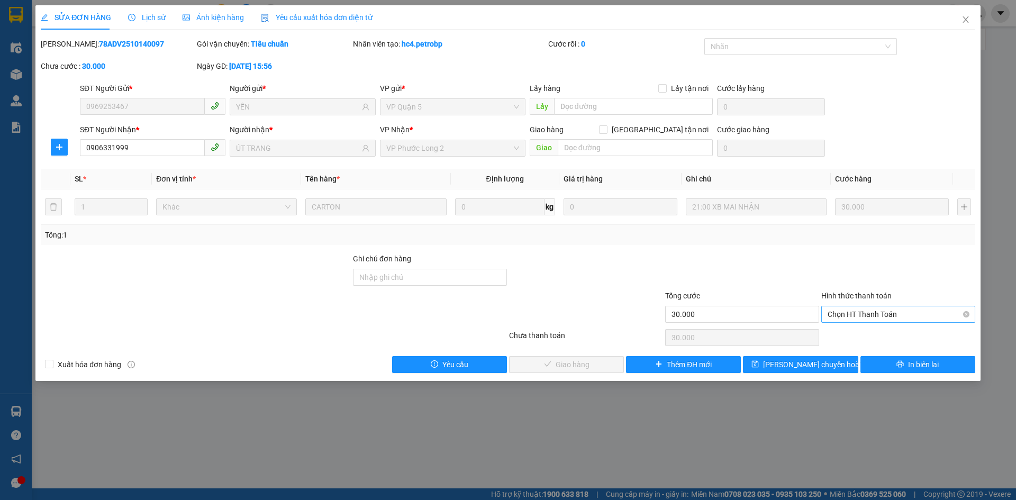
click at [857, 315] on span "Chọn HT Thanh Toán" at bounding box center [898, 314] width 141 height 16
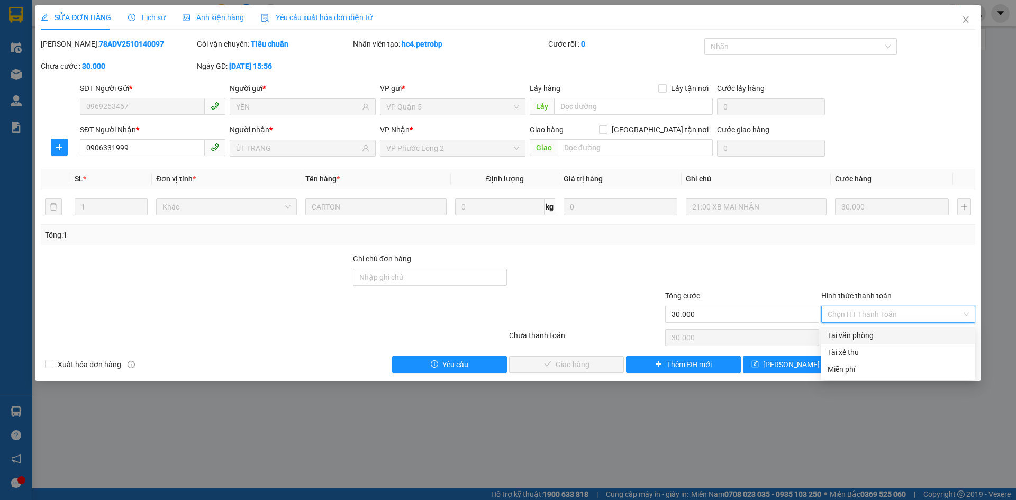
click at [849, 331] on div "Tại văn phòng" at bounding box center [898, 336] width 141 height 12
type input "0"
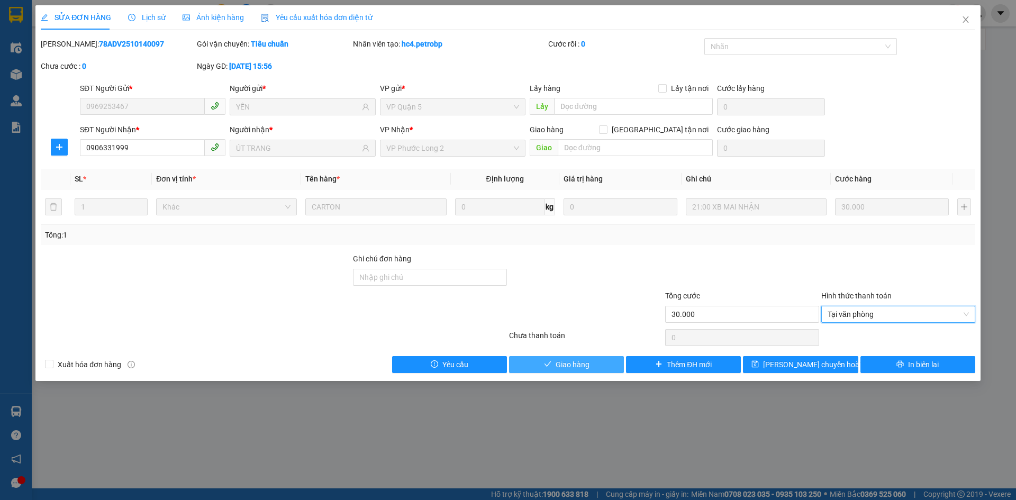
click at [594, 363] on button "Giao hàng" at bounding box center [566, 364] width 115 height 17
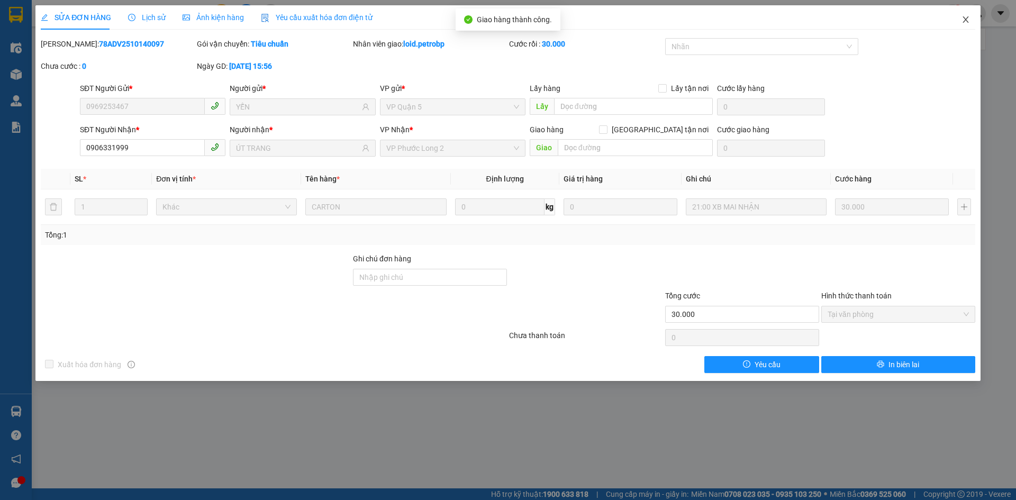
click at [962, 14] on span "Close" at bounding box center [966, 20] width 30 height 30
